Goal: Task Accomplishment & Management: Use online tool/utility

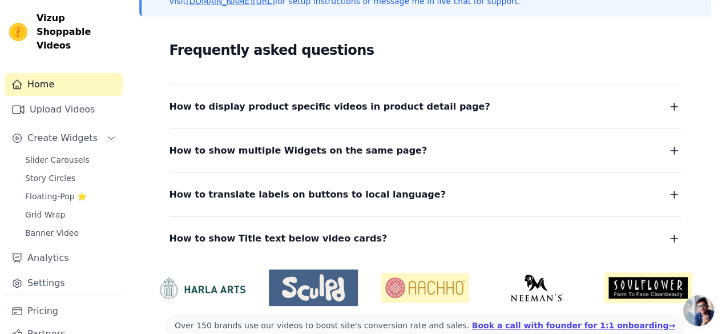
scroll to position [305, 0]
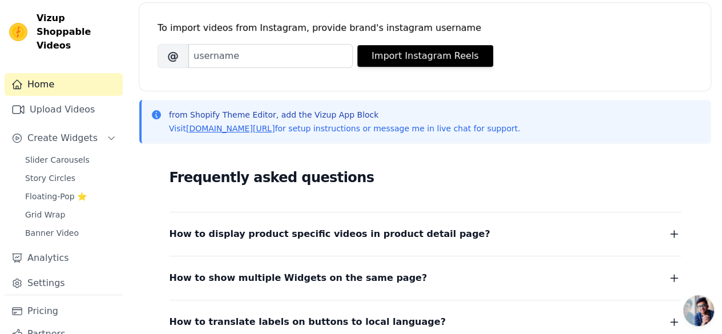
scroll to position [160, 0]
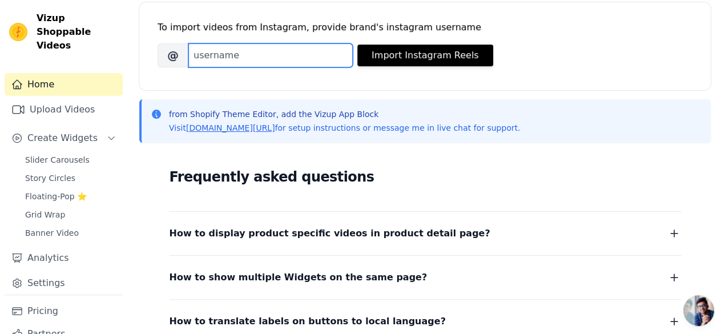
click at [284, 61] on input "Brand's Instagram Username" at bounding box center [270, 55] width 164 height 24
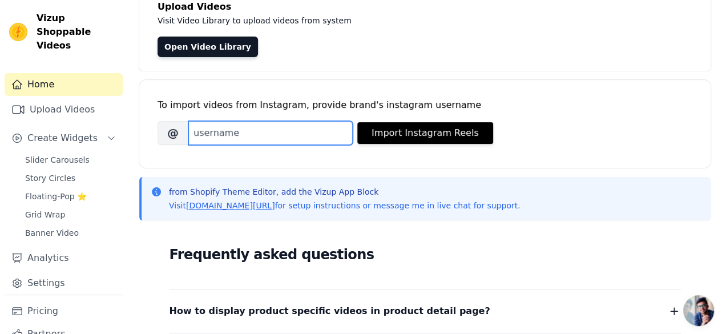
scroll to position [87, 0]
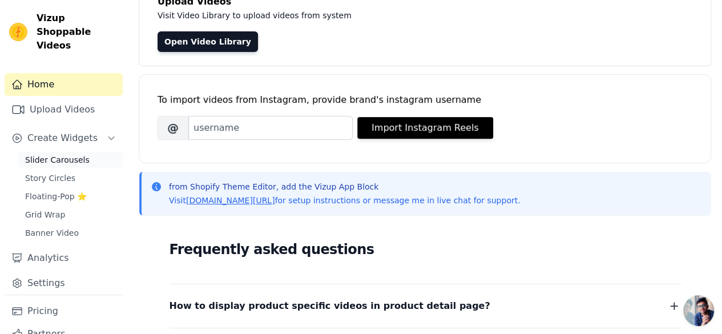
click at [63, 154] on span "Slider Carousels" at bounding box center [57, 159] width 65 height 11
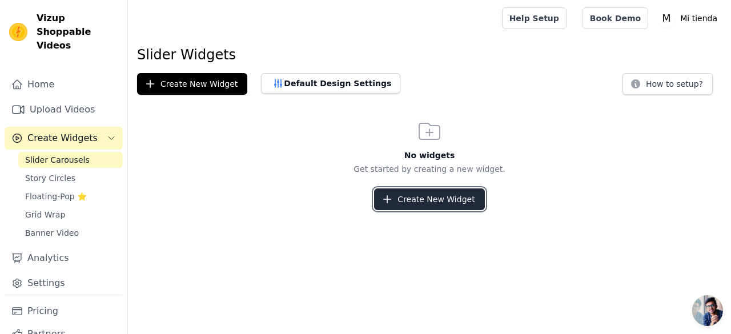
click at [428, 199] on button "Create New Widget" at bounding box center [429, 199] width 110 height 22
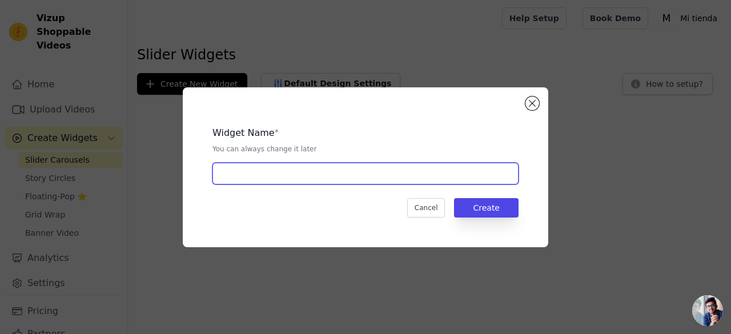
click at [387, 171] on input "text" at bounding box center [365, 174] width 306 height 22
type input "slide carrousel"
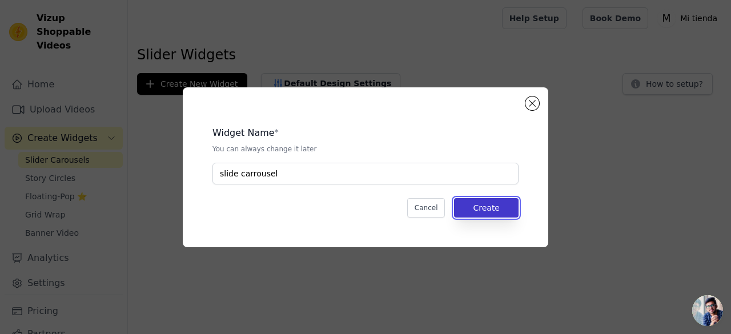
click at [483, 202] on button "Create" at bounding box center [486, 207] width 65 height 19
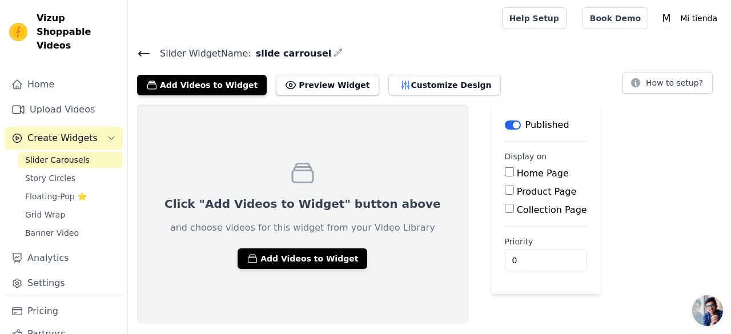
click at [517, 191] on label "Product Page" at bounding box center [547, 191] width 60 height 11
click at [505, 191] on input "Product Page" at bounding box center [509, 190] width 9 height 9
checkbox input "true"
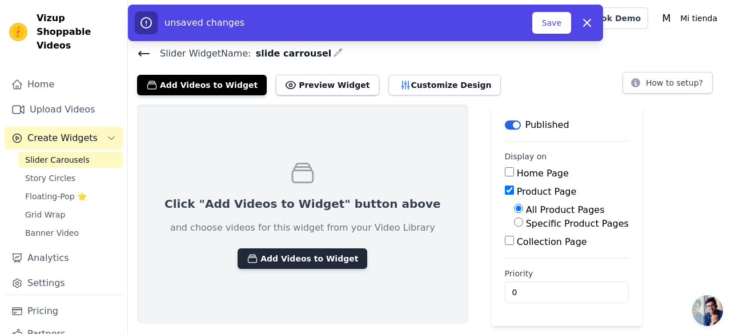
click at [317, 255] on button "Add Videos to Widget" at bounding box center [302, 258] width 130 height 21
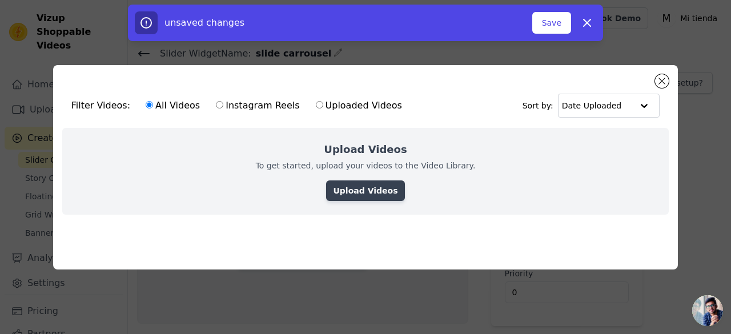
click at [368, 182] on link "Upload Videos" at bounding box center [365, 190] width 78 height 21
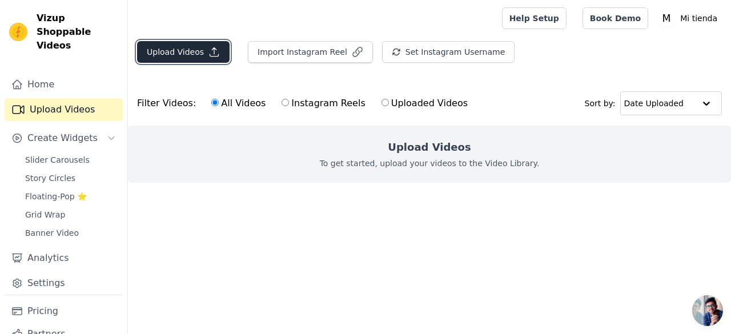
click at [182, 57] on button "Upload Videos" at bounding box center [183, 52] width 92 height 22
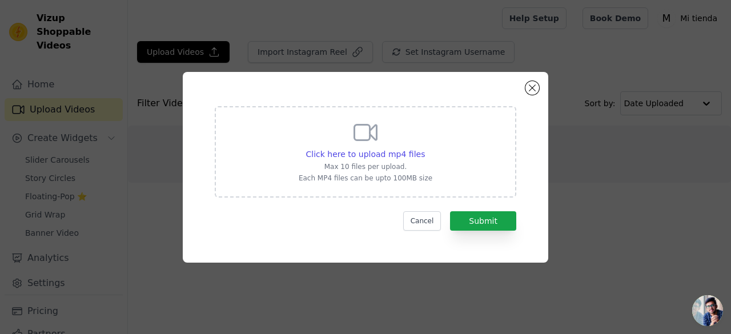
click at [369, 143] on icon at bounding box center [365, 132] width 27 height 27
click at [424, 148] on input "Click here to upload mp4 files Max 10 files per upload. Each MP4 files can be u…" at bounding box center [424, 148] width 1 height 1
type input "C:\fakepath\71350-538489808_small.mp4"
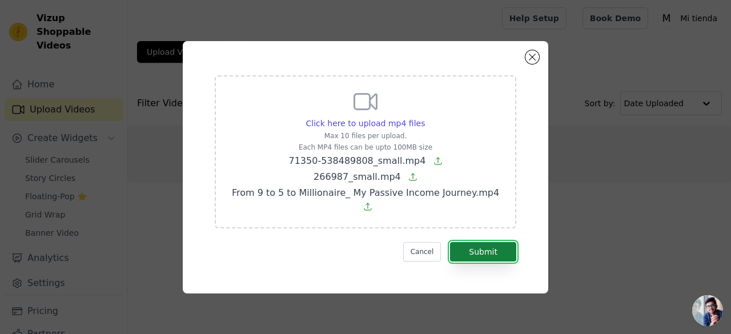
click at [499, 243] on button "Submit" at bounding box center [483, 251] width 66 height 19
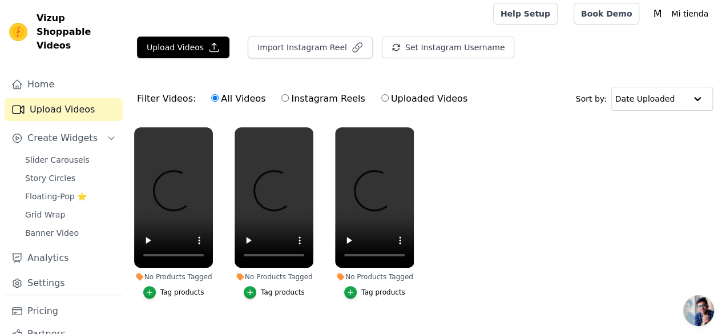
scroll to position [6, 0]
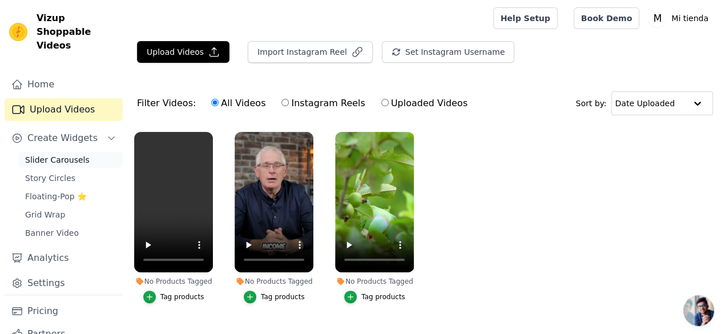
click at [49, 154] on span "Slider Carousels" at bounding box center [57, 159] width 65 height 11
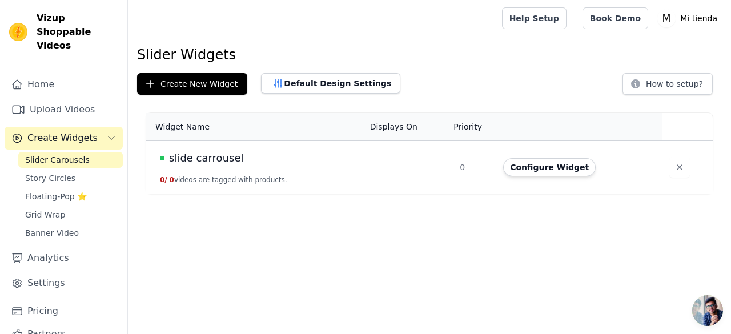
click at [218, 151] on span "slide carrousel" at bounding box center [206, 158] width 75 height 16
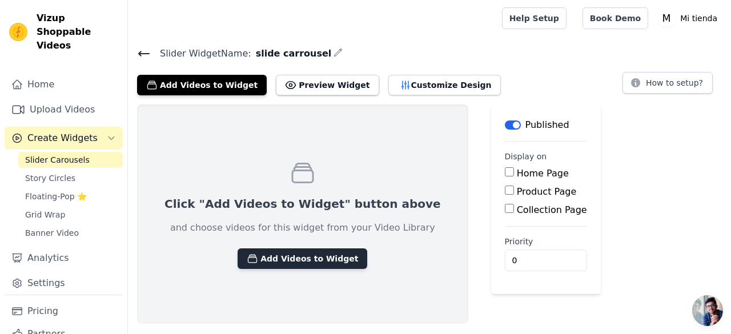
click at [316, 258] on button "Add Videos to Widget" at bounding box center [302, 258] width 130 height 21
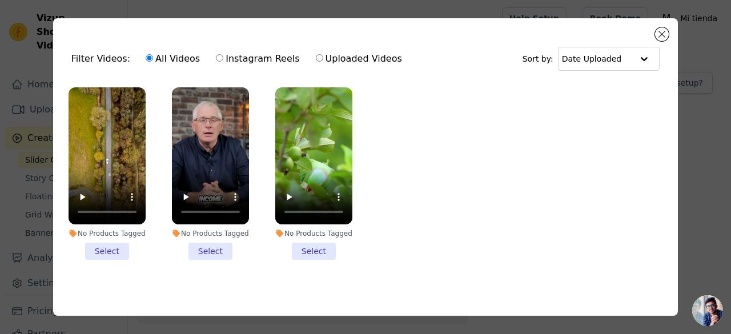
click at [112, 250] on li "No Products Tagged Select" at bounding box center [107, 173] width 77 height 172
click at [0, 0] on input "No Products Tagged Select" at bounding box center [0, 0] width 0 height 0
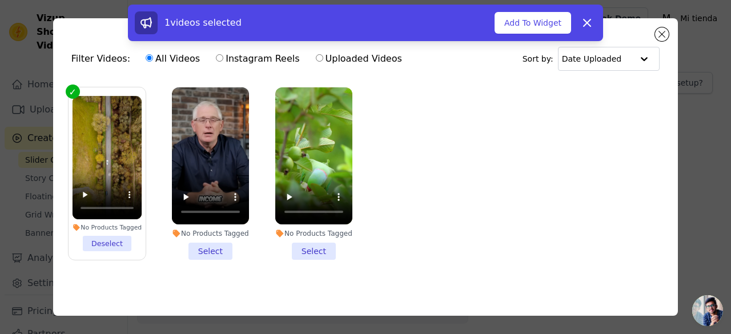
click at [211, 251] on li "No Products Tagged Select" at bounding box center [210, 173] width 77 height 172
click at [0, 0] on input "No Products Tagged Select" at bounding box center [0, 0] width 0 height 0
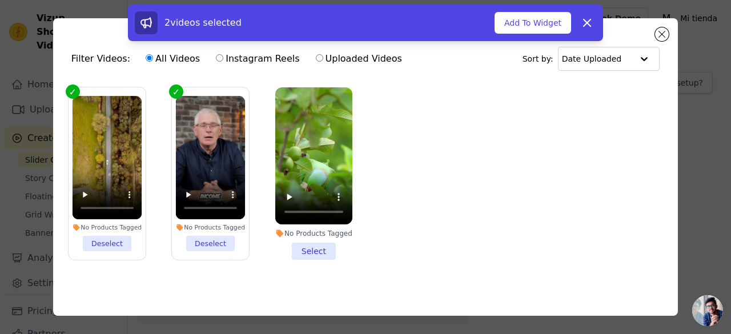
click at [292, 243] on li "No Products Tagged Select" at bounding box center [313, 173] width 77 height 172
click at [0, 0] on input "No Products Tagged Select" at bounding box center [0, 0] width 0 height 0
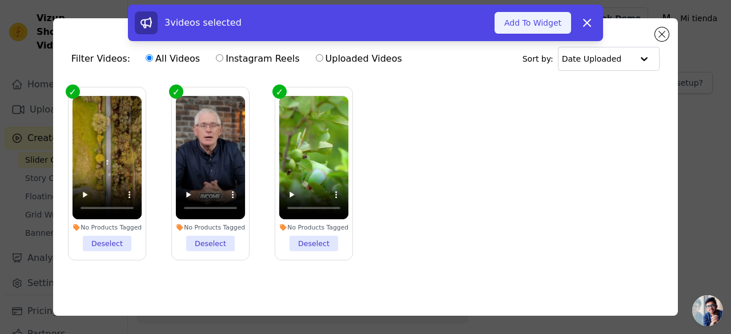
click at [523, 22] on button "Add To Widget" at bounding box center [532, 23] width 76 height 22
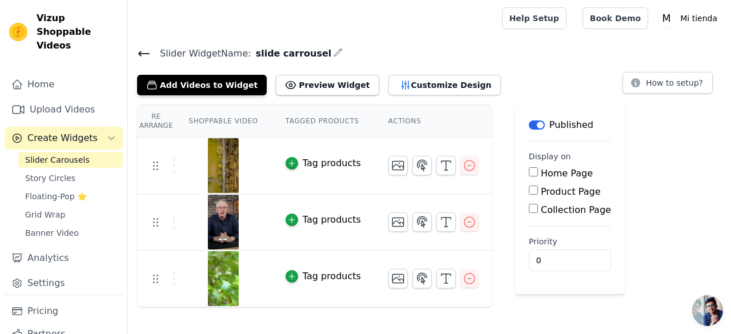
click at [541, 189] on label "Product Page" at bounding box center [571, 191] width 60 height 11
click at [538, 189] on input "Product Page" at bounding box center [533, 190] width 9 height 9
checkbox input "true"
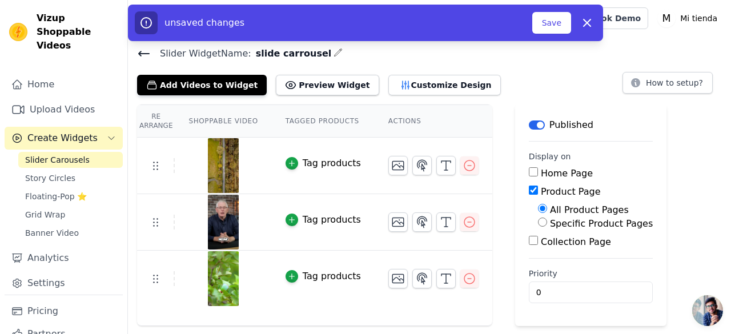
click at [550, 223] on label "Specific Product Pages" at bounding box center [601, 223] width 103 height 11
click at [541, 223] on input "Specific Product Pages" at bounding box center [542, 221] width 9 height 9
radio input "true"
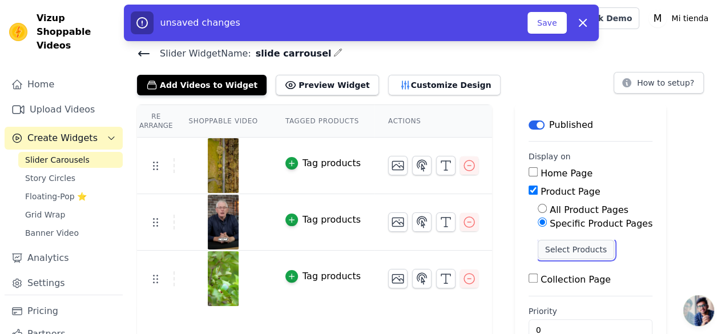
click at [550, 244] on button "Select Products" at bounding box center [576, 249] width 76 height 19
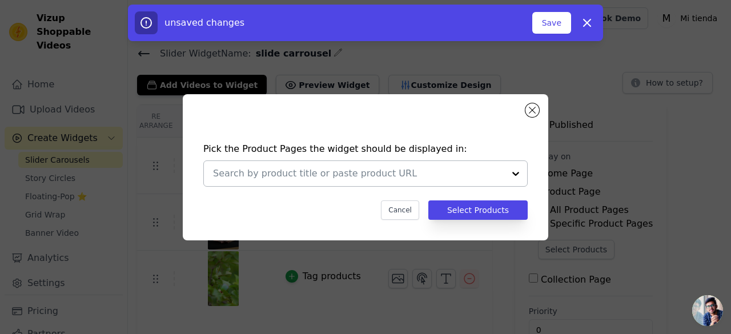
click at [515, 178] on div at bounding box center [515, 173] width 23 height 25
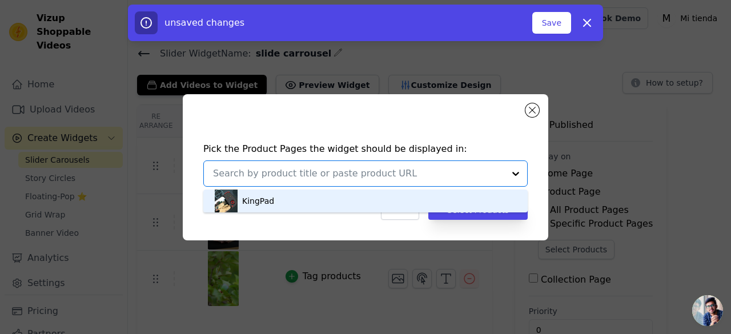
click at [484, 200] on div "KingPad" at bounding box center [365, 201] width 301 height 23
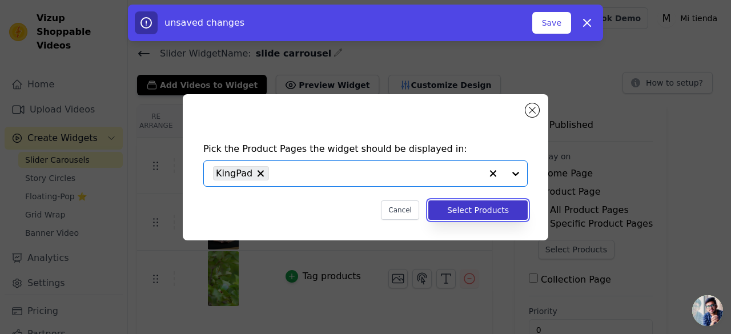
click at [489, 214] on button "Select Products" at bounding box center [477, 209] width 99 height 19
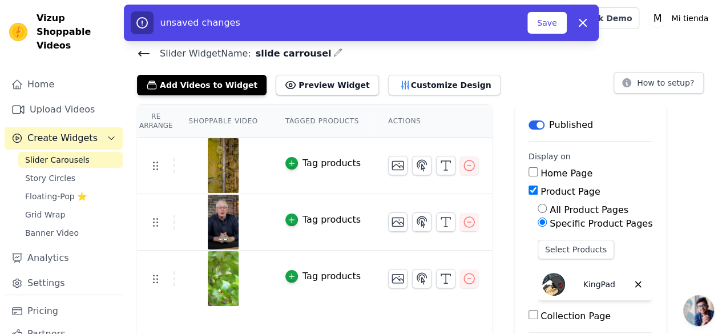
scroll to position [64, 0]
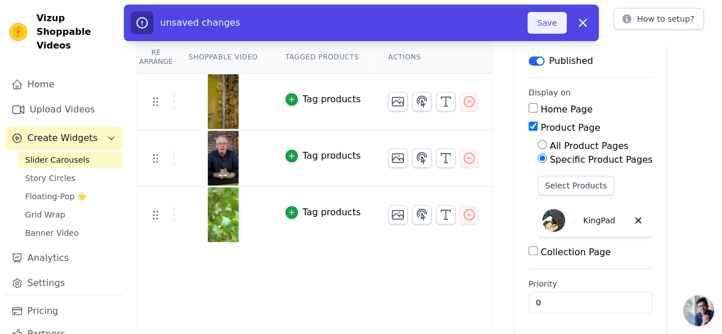
click at [558, 23] on button "Save" at bounding box center [546, 23] width 39 height 22
click at [552, 22] on button "Save" at bounding box center [546, 23] width 39 height 22
